Goal: Information Seeking & Learning: Learn about a topic

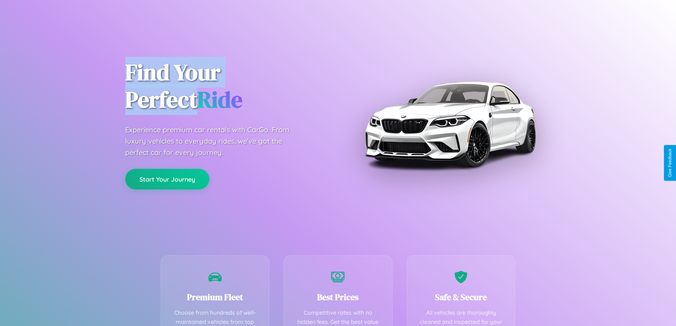
scroll to position [207, 0]
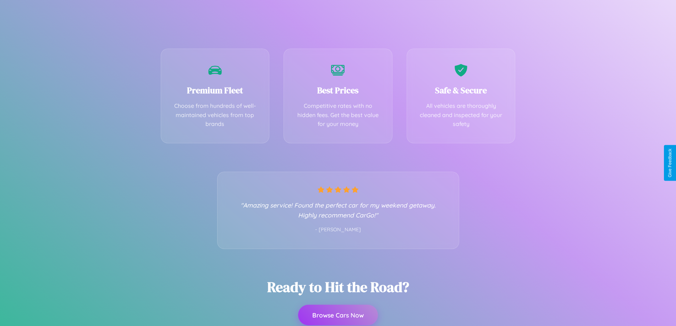
click at [338, 315] on button "Browse Cars Now" at bounding box center [338, 315] width 80 height 21
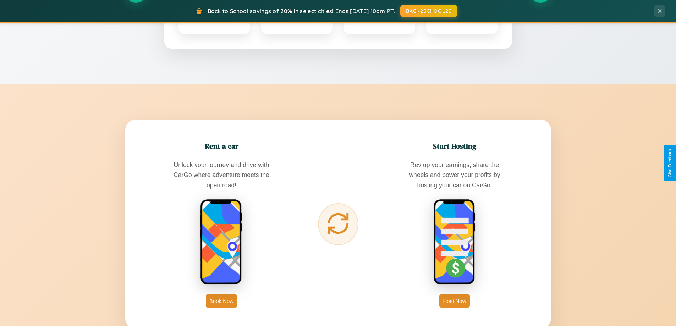
scroll to position [1365, 0]
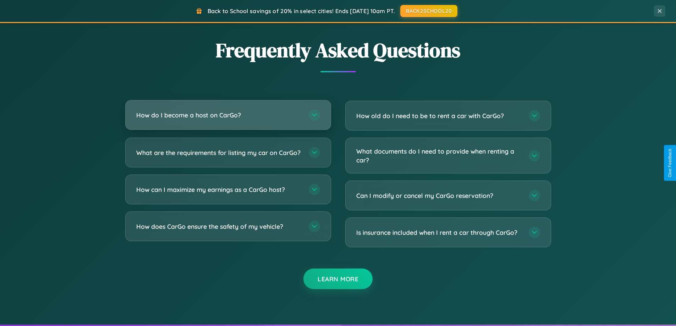
click at [228, 116] on h3 "How do I become a host on CarGo?" at bounding box center [218, 115] width 165 height 9
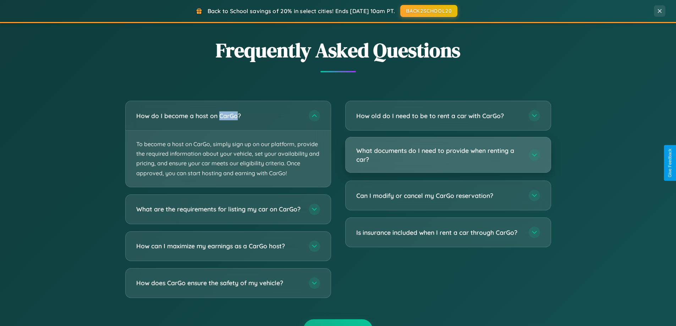
click at [448, 155] on h3 "What documents do I need to provide when renting a car?" at bounding box center [438, 154] width 165 height 17
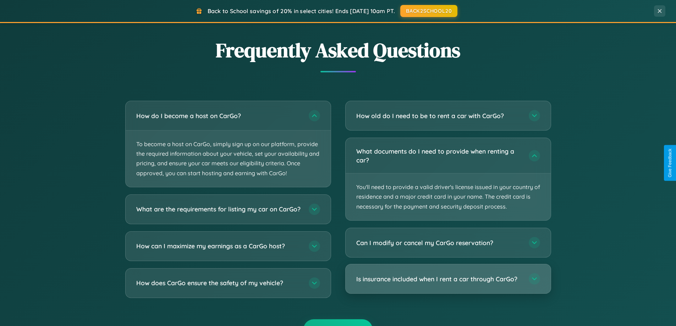
click at [448, 279] on h3 "Is insurance included when I rent a car through CarGo?" at bounding box center [438, 279] width 165 height 9
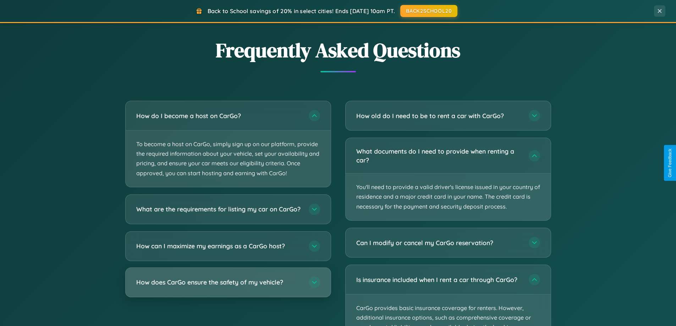
click at [228, 287] on h3 "How does CarGo ensure the safety of my vehicle?" at bounding box center [218, 282] width 165 height 9
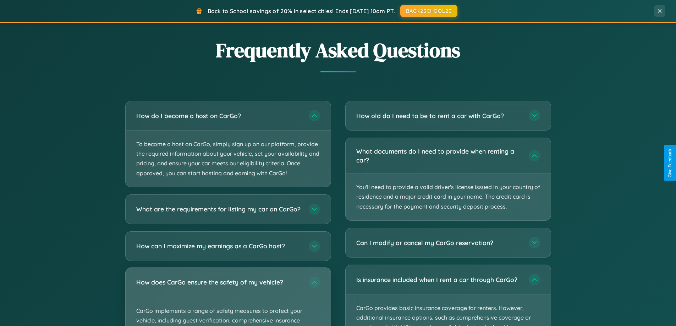
click at [228, 297] on div "How does CarGo ensure the safety of my vehicle?" at bounding box center [228, 282] width 205 height 29
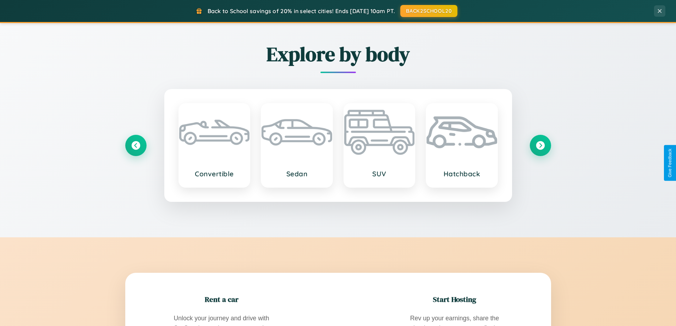
scroll to position [0, 0]
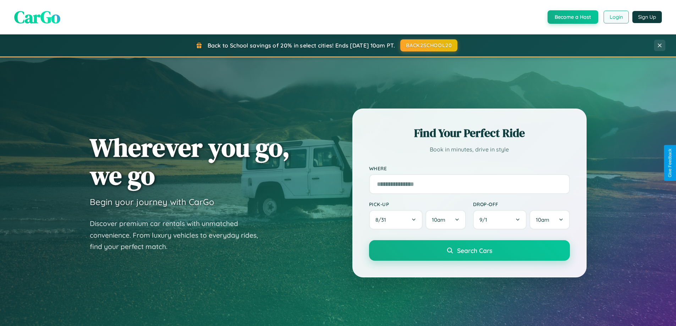
click at [616, 17] on button "Login" at bounding box center [616, 17] width 25 height 13
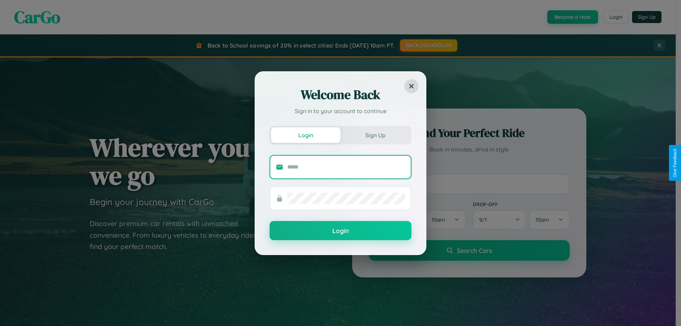
click at [346, 167] on input "text" at bounding box center [346, 166] width 118 height 11
type input "**********"
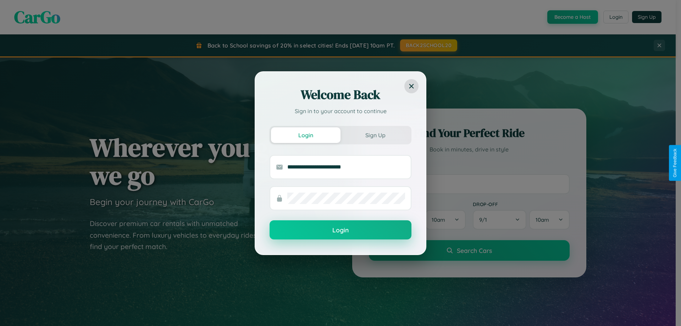
click at [341, 230] on button "Login" at bounding box center [341, 229] width 142 height 19
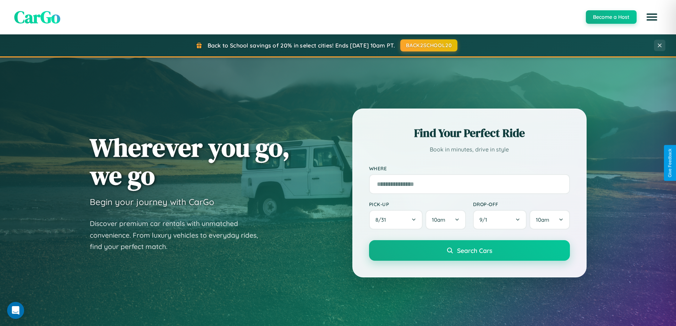
scroll to position [21, 0]
